Goal: Transaction & Acquisition: Purchase product/service

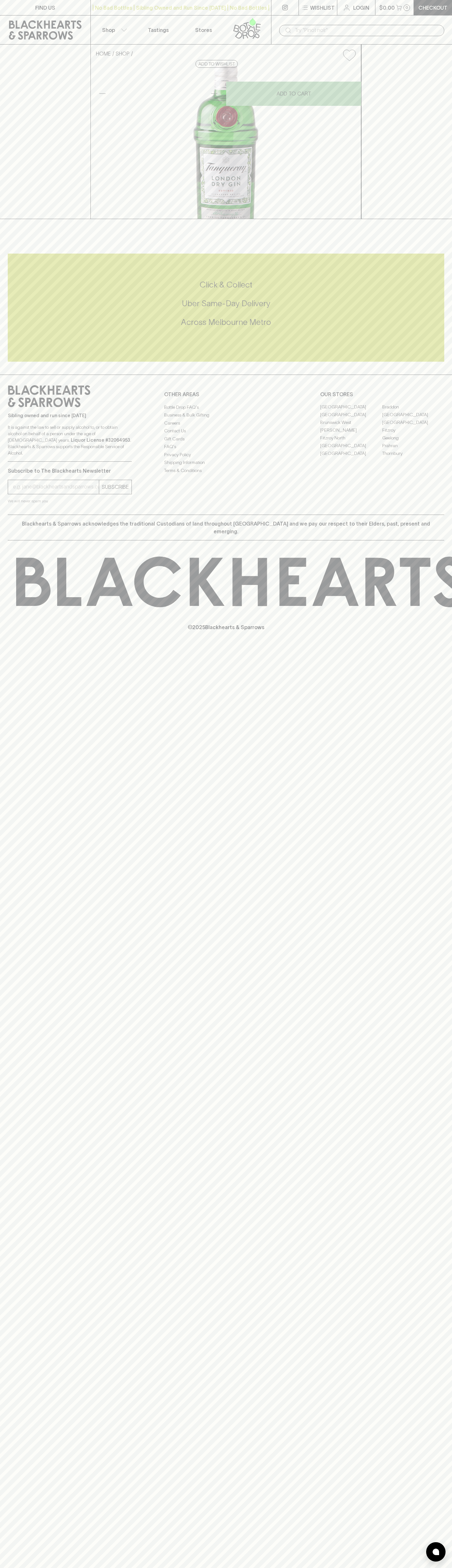
click at [423, 1160] on div "FIND US | No Bad Bottles | Sibling Owned and Run Since [DATE] | No Bad Bottles …" at bounding box center [226, 784] width 452 height 1568
click at [4, 1567] on html "FIND US | No Bad Bottles | Sibling Owned and Run Since [DATE] | No Bad Bottles …" at bounding box center [226, 784] width 452 height 1568
click at [29, 1183] on div "FIND US | No Bad Bottles | Sibling Owned and Run Since [DATE] | No Bad Bottles …" at bounding box center [226, 784] width 452 height 1568
